Goal: Task Accomplishment & Management: Complete application form

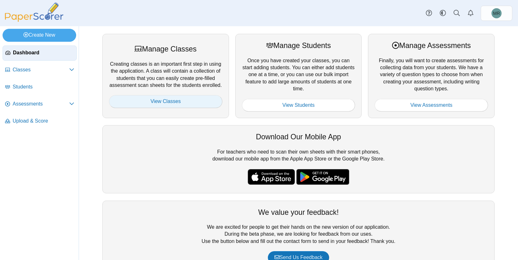
click at [185, 104] on link "View Classes" at bounding box center [165, 101] width 113 height 13
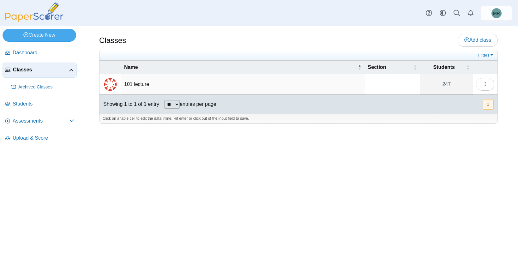
click at [134, 84] on td "101 lecture" at bounding box center [243, 84] width 244 height 21
click at [483, 83] on button "button" at bounding box center [485, 84] width 18 height 13
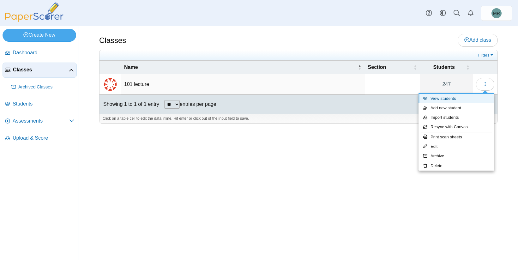
click at [472, 97] on link "View students" at bounding box center [457, 98] width 76 height 9
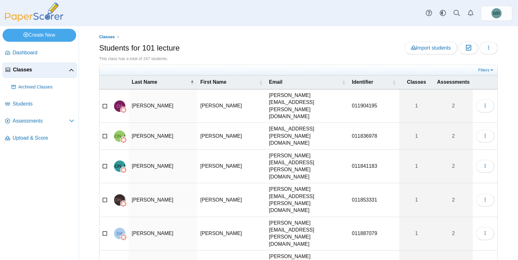
click at [26, 73] on link "Classes" at bounding box center [40, 70] width 74 height 15
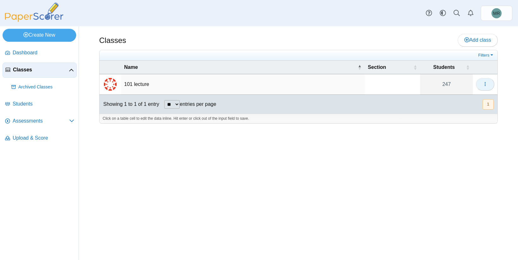
click at [484, 82] on icon "button" at bounding box center [485, 84] width 5 height 5
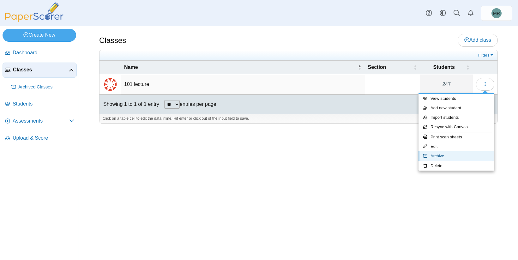
click at [461, 156] on link "Archive" at bounding box center [457, 155] width 76 height 9
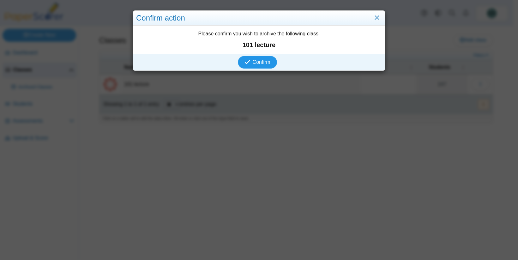
click at [257, 64] on span "Confirm" at bounding box center [262, 61] width 18 height 5
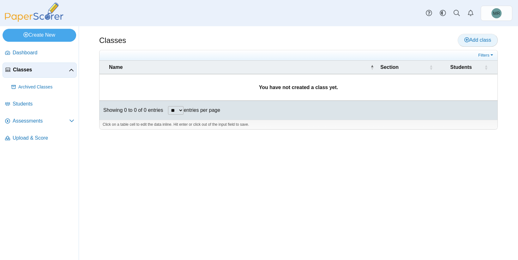
click at [472, 42] on span "Add class" at bounding box center [478, 39] width 27 height 5
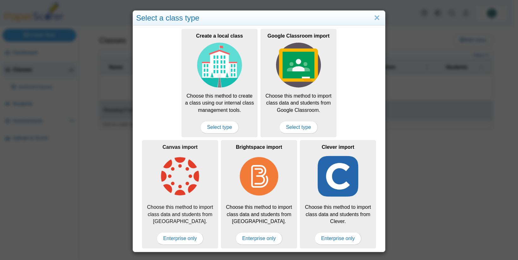
click at [197, 184] on img at bounding box center [180, 176] width 45 height 45
click at [187, 241] on span "Enterprise only" at bounding box center [180, 238] width 47 height 13
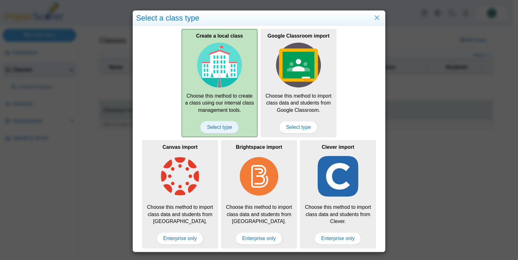
click at [227, 130] on span "Select type" at bounding box center [219, 127] width 38 height 13
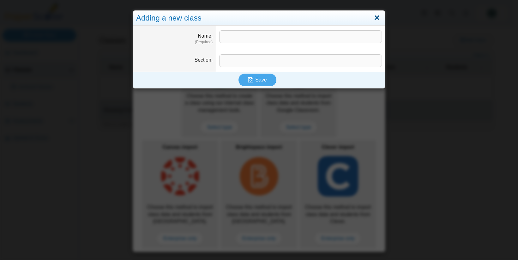
click at [374, 18] on link "Close" at bounding box center [377, 18] width 10 height 11
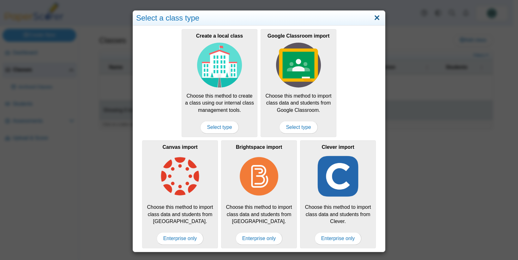
click at [375, 17] on link "Close" at bounding box center [377, 18] width 10 height 11
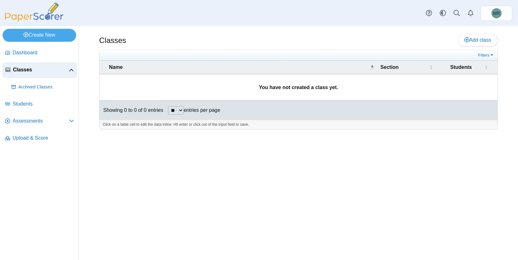
click at [27, 15] on img at bounding box center [34, 12] width 63 height 19
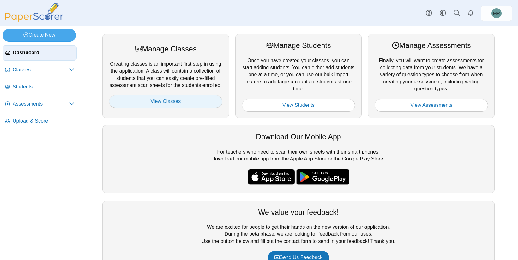
click at [147, 104] on link "View Classes" at bounding box center [165, 101] width 113 height 13
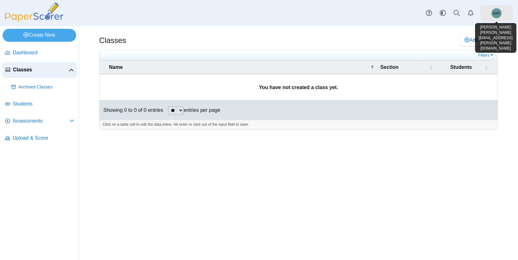
click at [499, 11] on span "MR" at bounding box center [496, 13] width 7 height 4
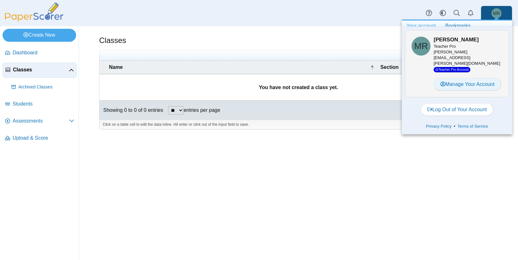
click at [477, 78] on link "Manage Your Account" at bounding box center [468, 84] width 68 height 13
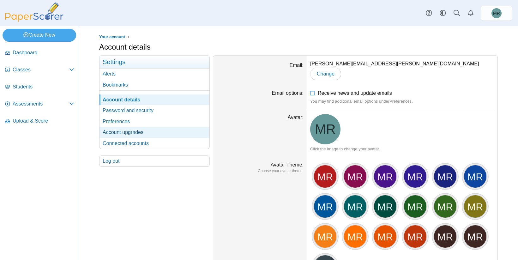
click at [125, 134] on link "Account upgrades" at bounding box center [155, 132] width 110 height 11
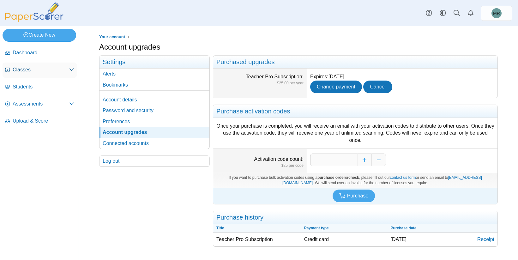
click at [37, 70] on span "Classes" at bounding box center [41, 69] width 57 height 7
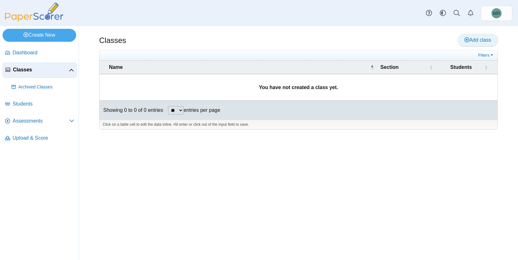
click at [473, 39] on span "Add class" at bounding box center [478, 39] width 27 height 5
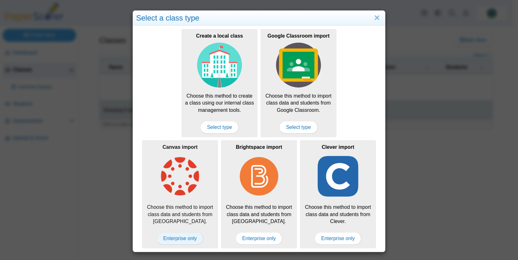
click at [182, 237] on span "Enterprise only" at bounding box center [180, 238] width 47 height 13
click at [184, 240] on span "Enterprise only" at bounding box center [180, 238] width 47 height 13
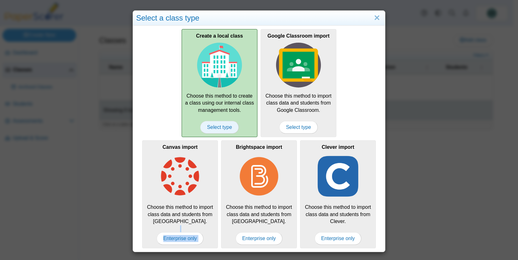
click at [225, 130] on span "Select type" at bounding box center [219, 127] width 38 height 13
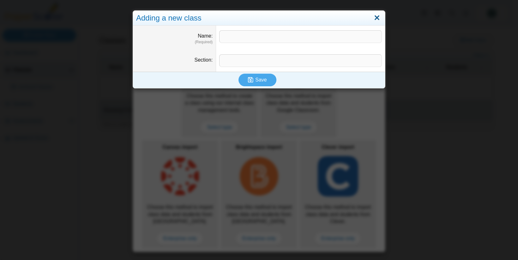
click at [376, 17] on link "Close" at bounding box center [377, 18] width 10 height 11
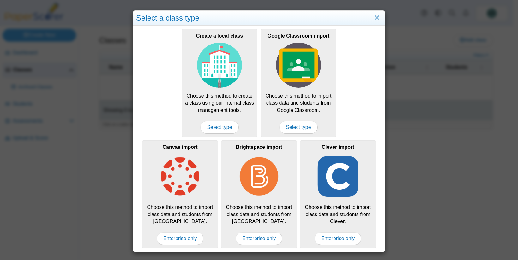
click at [376, 17] on link "Close" at bounding box center [377, 18] width 10 height 11
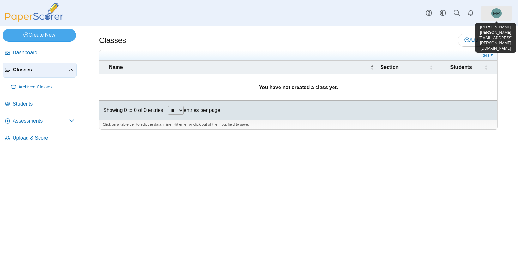
click at [496, 13] on span "MR" at bounding box center [496, 13] width 7 height 4
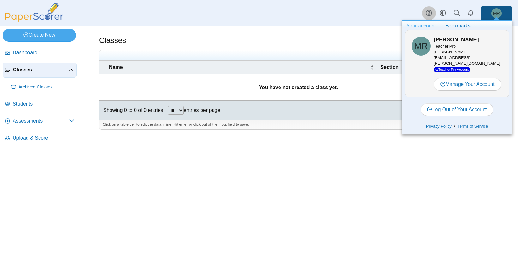
click at [432, 13] on use at bounding box center [429, 13] width 6 height 6
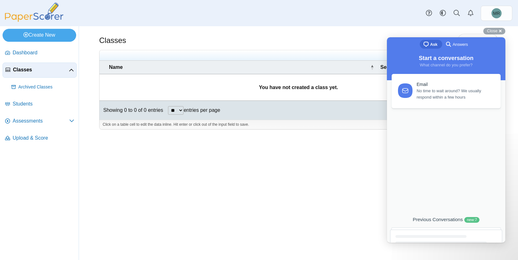
click at [451, 232] on div at bounding box center [446, 255] width 112 height 51
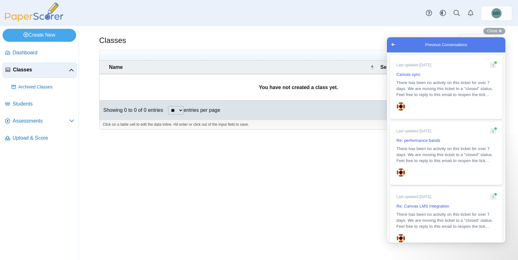
click at [394, 43] on span "Go back" at bounding box center [394, 45] width 8 height 8
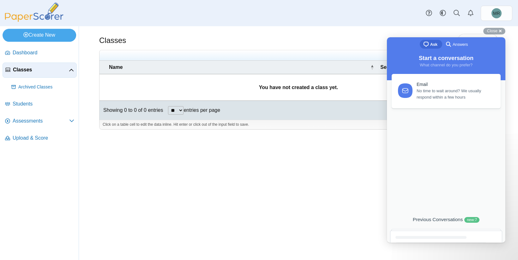
click at [440, 61] on span "Start a conversation" at bounding box center [446, 58] width 55 height 6
click at [438, 93] on span "No time to wait around? We usually respond within a few hours" at bounding box center [455, 93] width 77 height 13
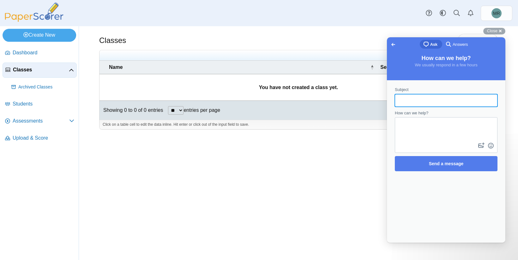
click at [434, 103] on input "Subject" at bounding box center [446, 100] width 93 height 11
type input "**********"
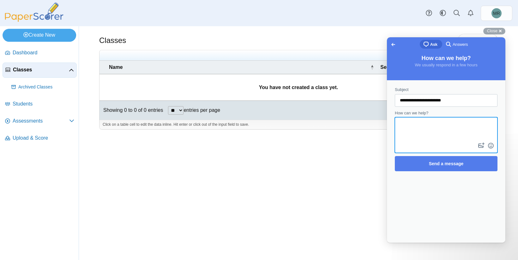
click at [420, 124] on textarea "How can we help?" at bounding box center [446, 129] width 101 height 23
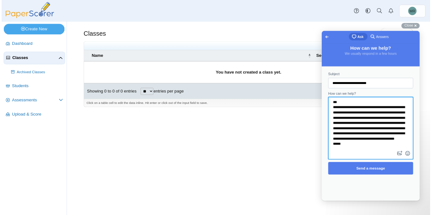
scroll to position [16, 0]
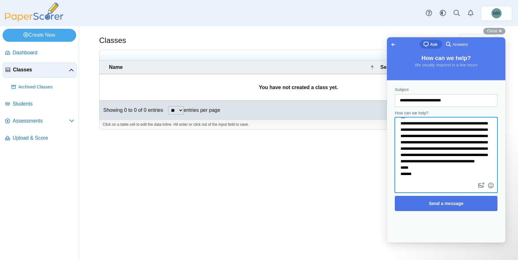
type textarea "**********"
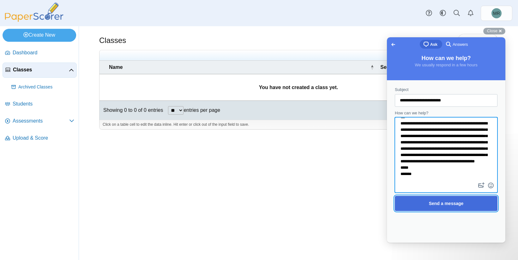
click at [454, 202] on span "Send a message" at bounding box center [446, 203] width 35 height 5
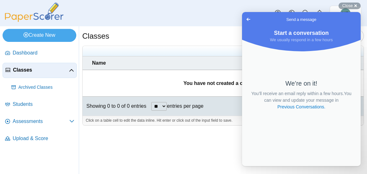
click at [248, 19] on span "Go back" at bounding box center [248, 19] width 8 height 8
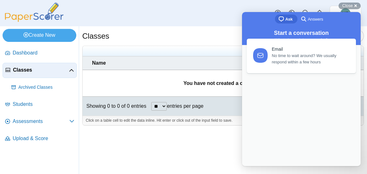
click at [193, 48] on ul at bounding box center [214, 51] width 257 height 6
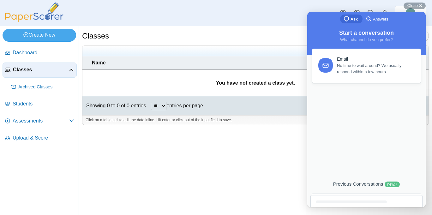
click at [290, 173] on div "Classes Add class Filters ** **" at bounding box center [255, 120] width 353 height 189
click at [273, 82] on b "You have not created a class yet." at bounding box center [255, 82] width 79 height 5
click at [416, 5] on span "Close" at bounding box center [413, 5] width 10 height 5
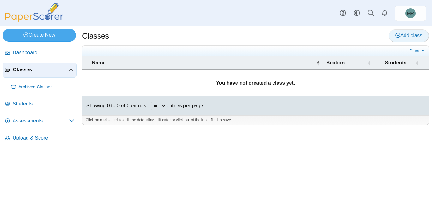
click at [405, 35] on span "Add class" at bounding box center [409, 35] width 27 height 5
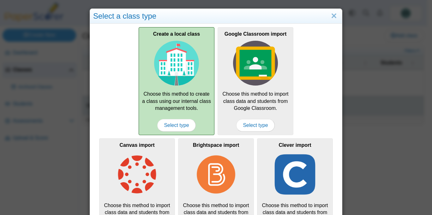
click at [198, 83] on div "Create a local class Choose this method to create a class using our internal cl…" at bounding box center [177, 81] width 76 height 108
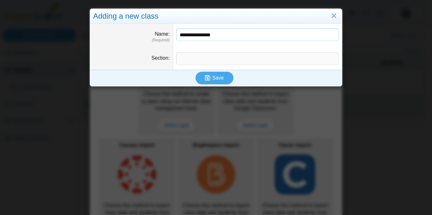
type input "**********"
click at [227, 56] on input "Section" at bounding box center [257, 58] width 163 height 13
click at [223, 81] on button "Save" at bounding box center [215, 78] width 38 height 13
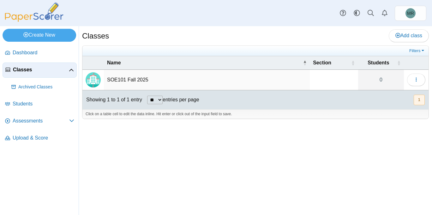
click at [133, 77] on td "SOE101 Fall 2025" at bounding box center [207, 80] width 206 height 21
click at [380, 79] on link "0" at bounding box center [381, 80] width 46 height 20
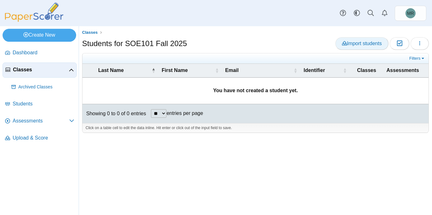
click at [378, 46] on span "Import students" at bounding box center [362, 43] width 40 height 5
